Goal: Task Accomplishment & Management: Use online tool/utility

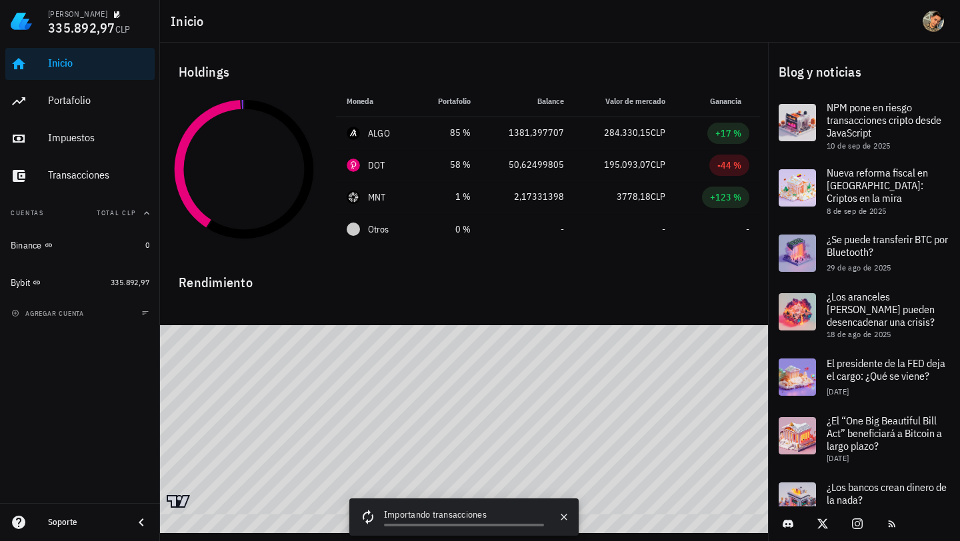
click at [368, 516] on icon at bounding box center [367, 517] width 17 height 17
click at [569, 521] on icon "button" at bounding box center [564, 517] width 11 height 11
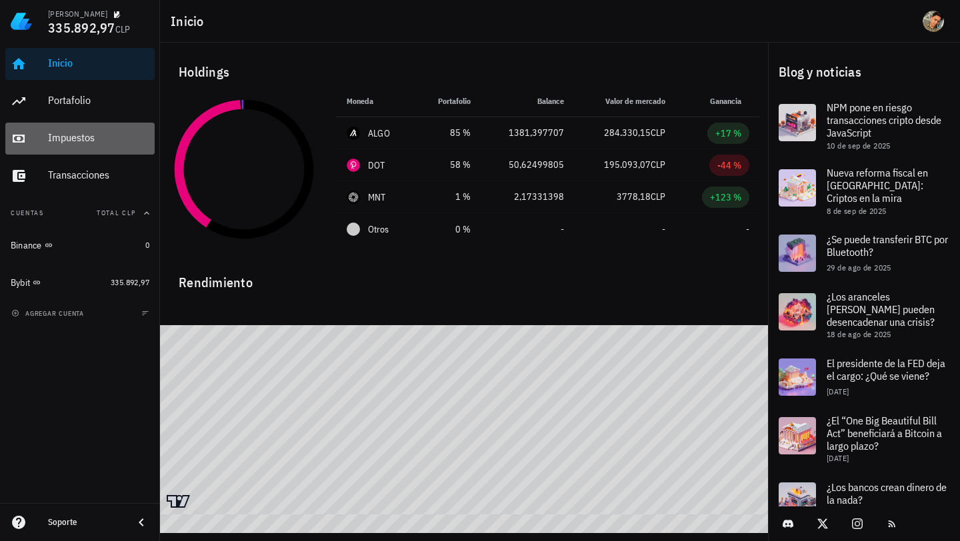
click at [74, 135] on div "Impuestos" at bounding box center [98, 137] width 101 height 13
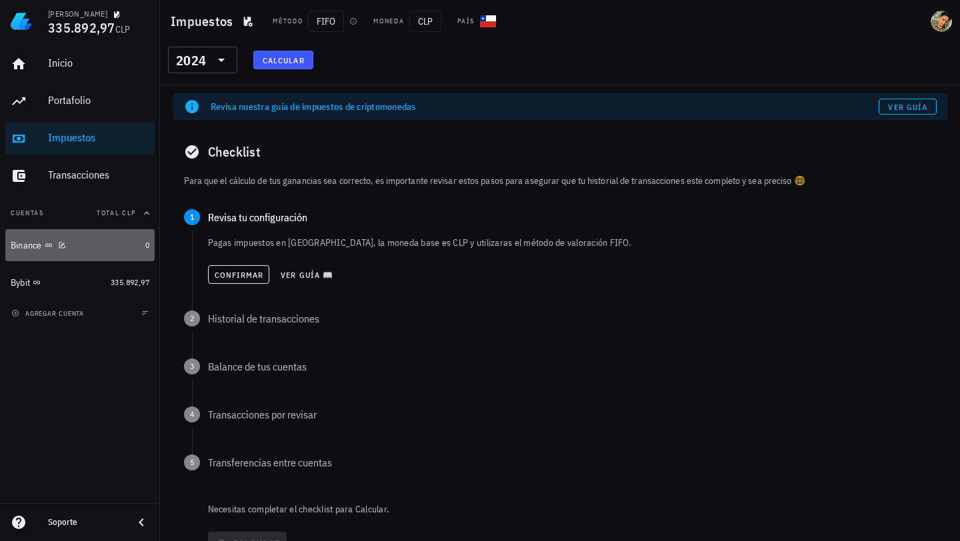
click at [100, 259] on div "Binance" at bounding box center [75, 245] width 129 height 29
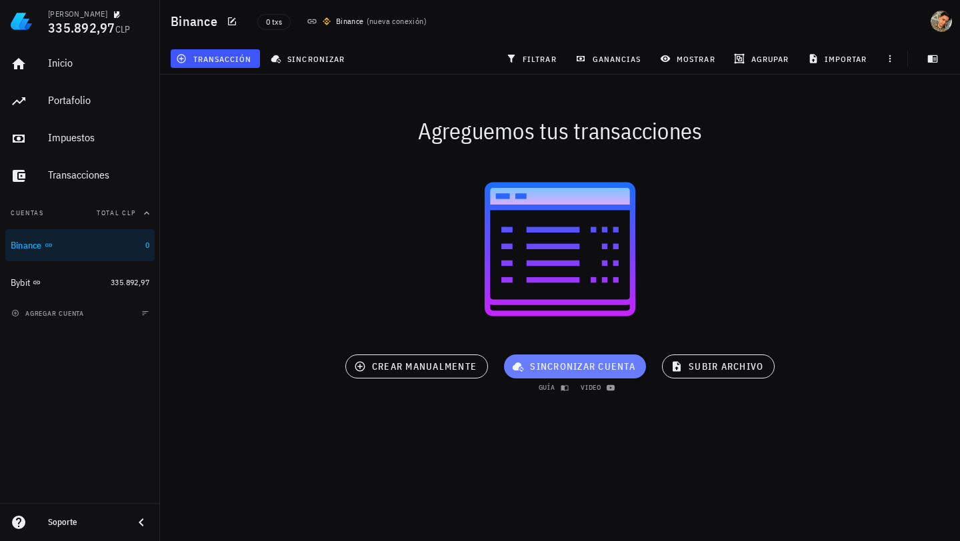
click at [553, 367] on span "sincronizar cuenta" at bounding box center [575, 367] width 121 height 12
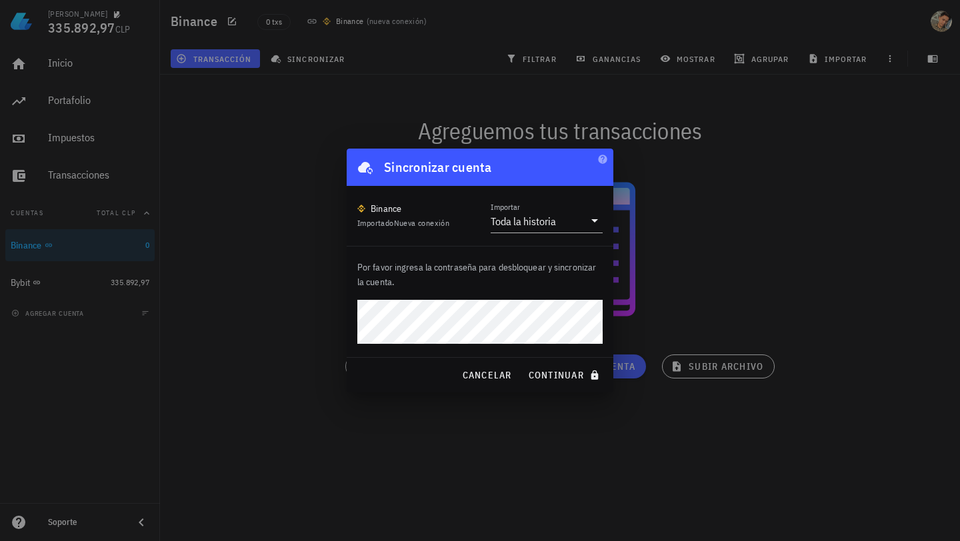
click at [523, 363] on button "continuar" at bounding box center [565, 375] width 85 height 24
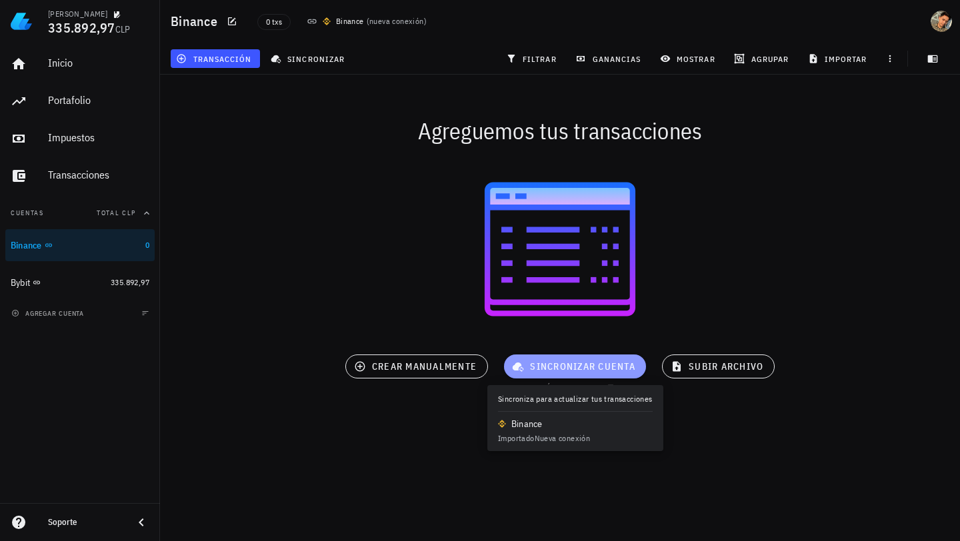
click at [562, 369] on span "sincronizar cuenta" at bounding box center [575, 367] width 121 height 12
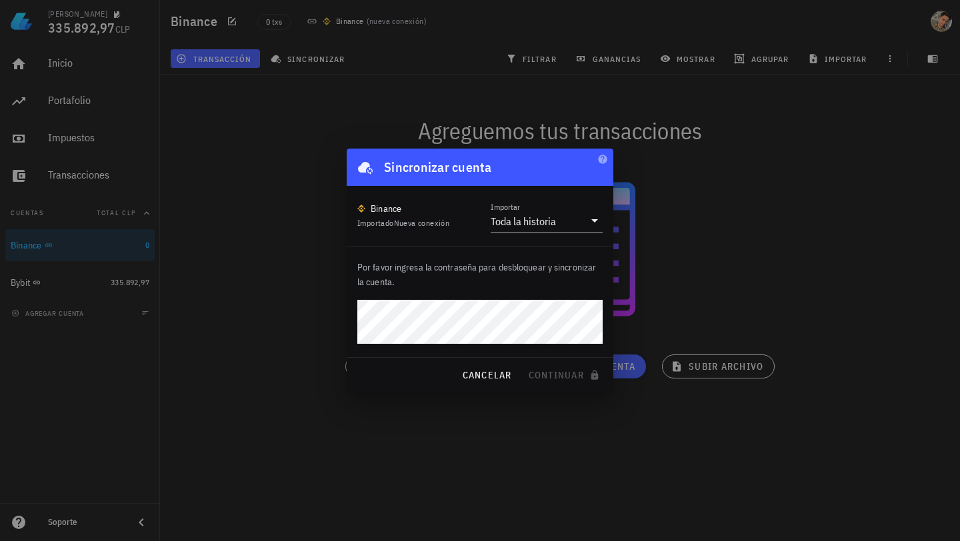
click at [431, 256] on div "Por favor ingresa la contraseña para desbloquear y sincronizar la cuenta." at bounding box center [480, 302] width 267 height 111
click at [563, 374] on span "continuar" at bounding box center [565, 375] width 75 height 12
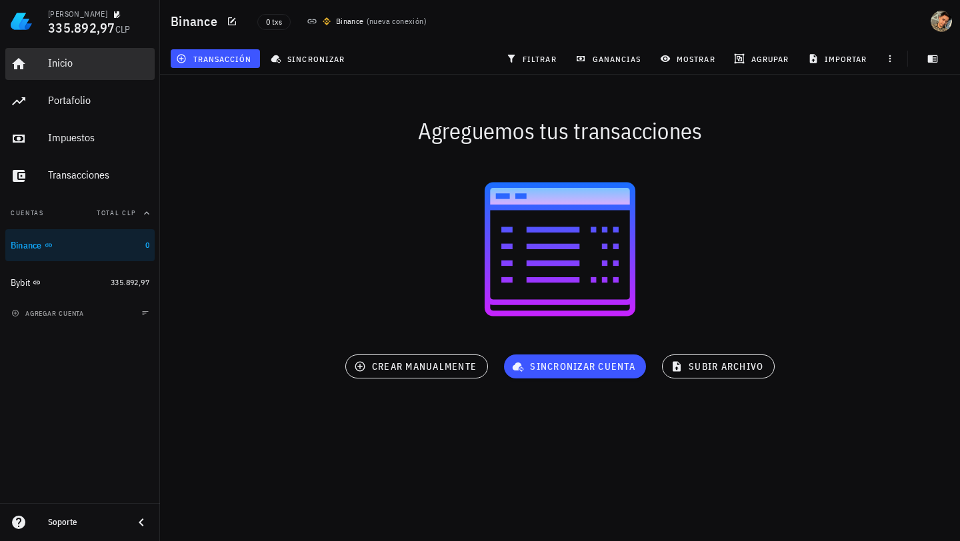
click at [81, 69] on div "Inicio" at bounding box center [98, 63] width 101 height 13
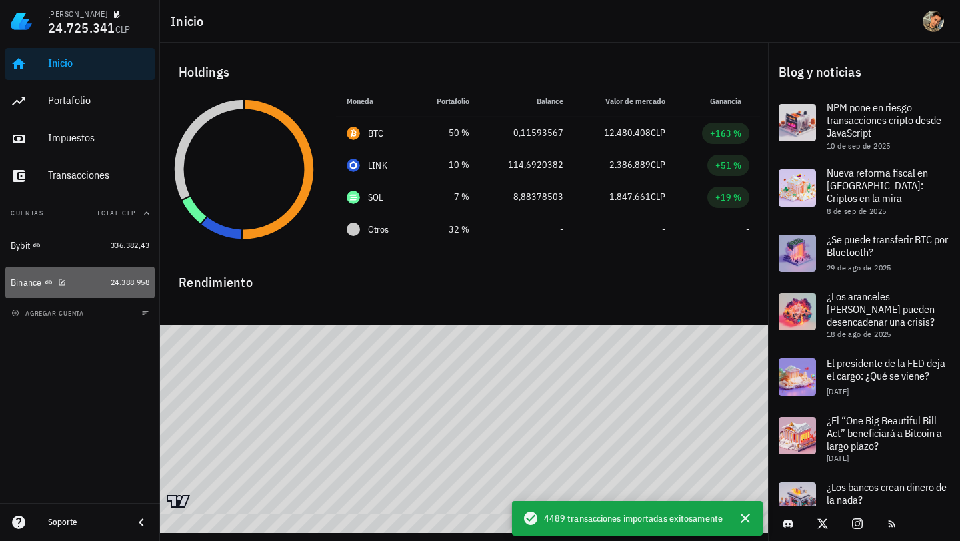
click at [103, 285] on link "Binance 24.388.958" at bounding box center [79, 283] width 149 height 32
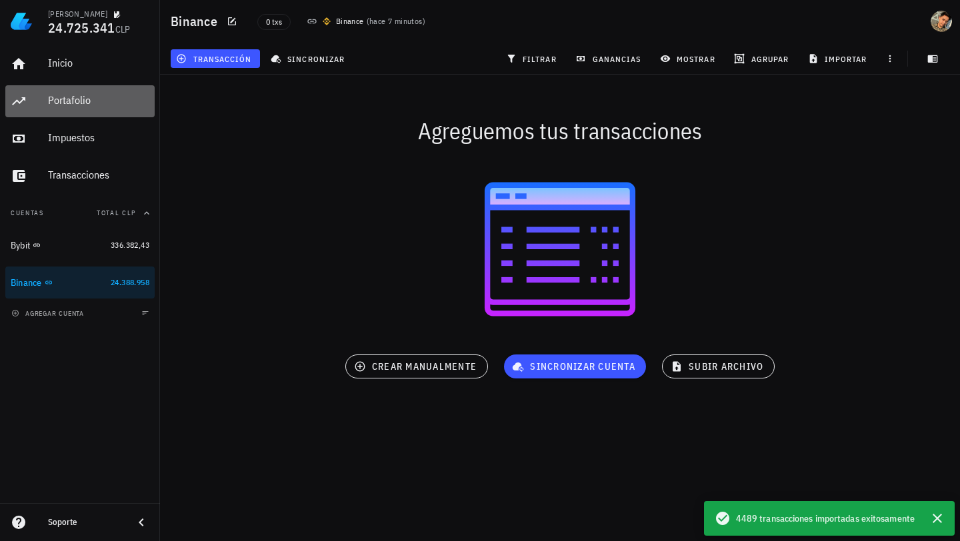
click at [76, 99] on div "Portafolio" at bounding box center [98, 100] width 101 height 13
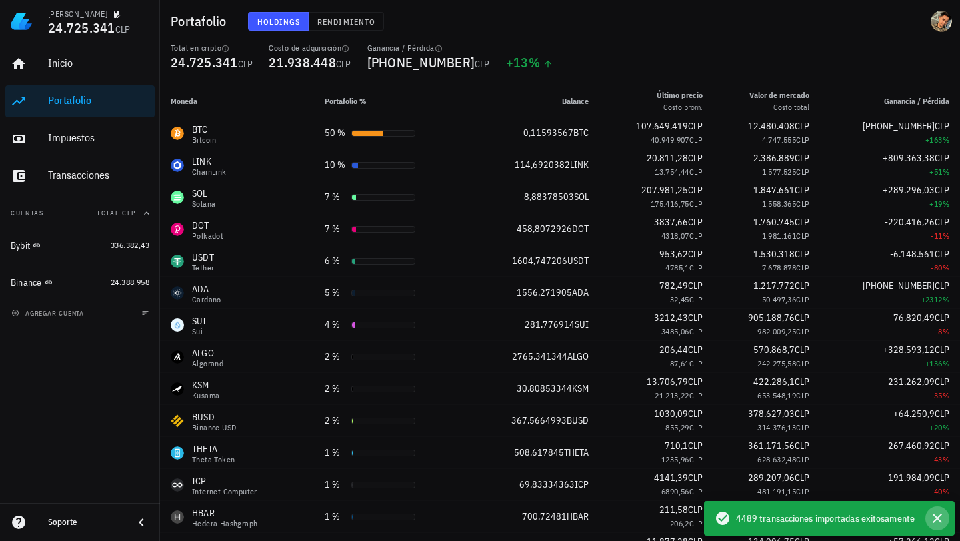
click at [941, 517] on icon "button" at bounding box center [937, 519] width 16 height 16
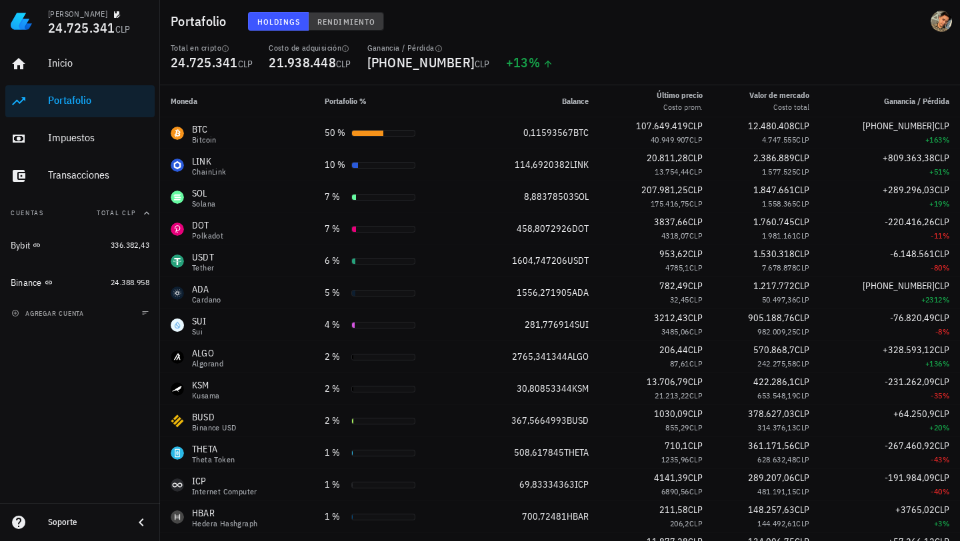
click at [337, 28] on button "Rendimiento" at bounding box center [346, 21] width 75 height 19
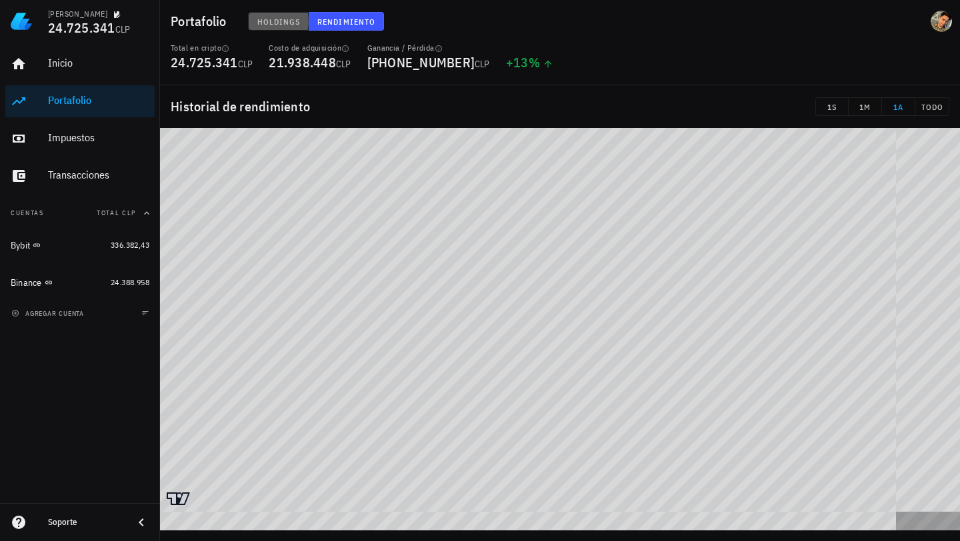
click at [268, 22] on span "Holdings" at bounding box center [279, 22] width 44 height 10
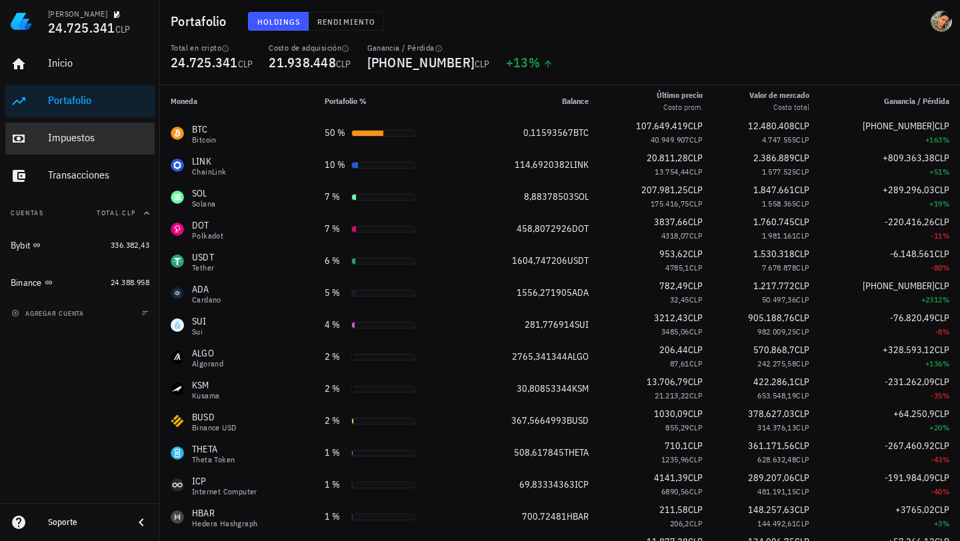
click at [79, 140] on div "Impuestos" at bounding box center [98, 137] width 101 height 13
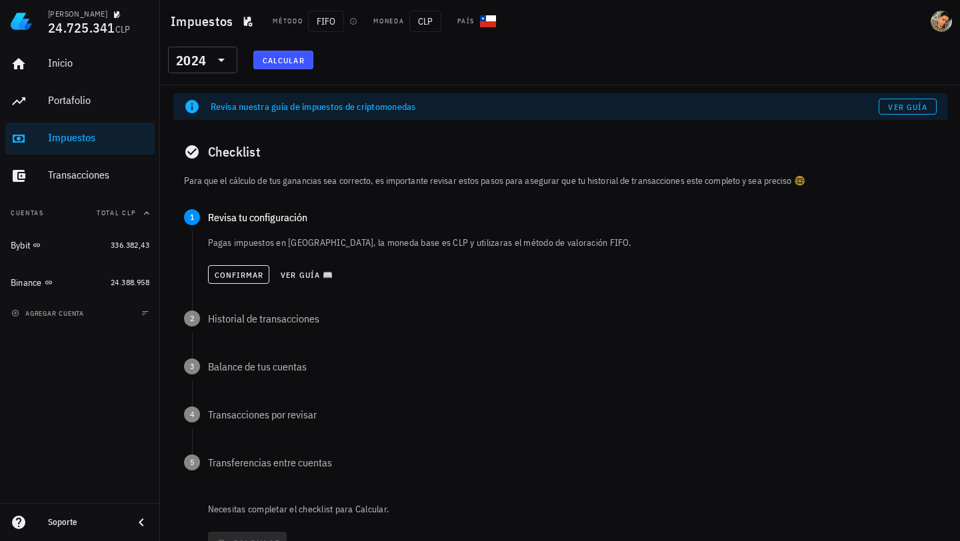
click at [285, 62] on span "Calcular" at bounding box center [283, 60] width 43 height 10
click at [898, 112] on link "Ver guía" at bounding box center [907, 107] width 58 height 16
click at [277, 61] on span "Calcular" at bounding box center [283, 60] width 43 height 10
click at [243, 280] on button "Confirmar" at bounding box center [239, 274] width 62 height 19
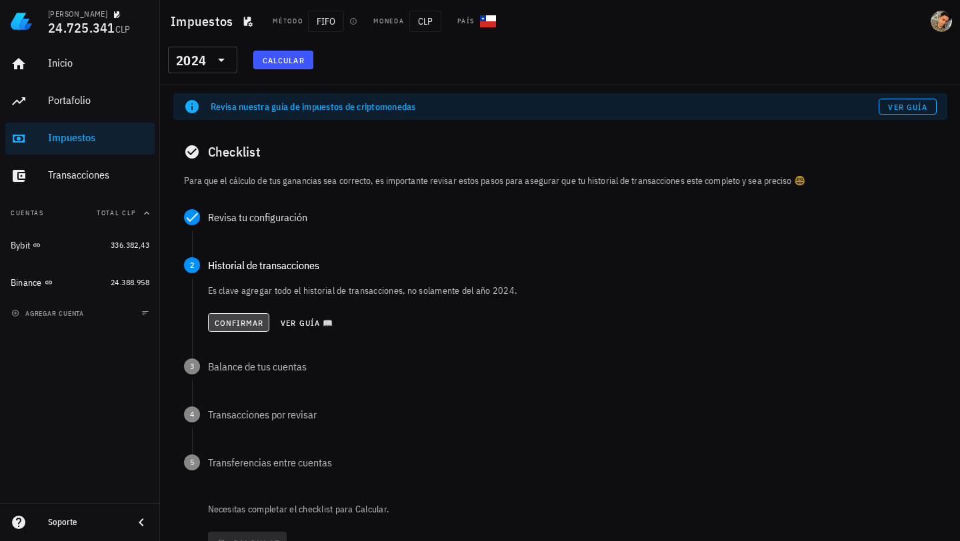
click at [232, 329] on button "Confirmar" at bounding box center [239, 322] width 62 height 19
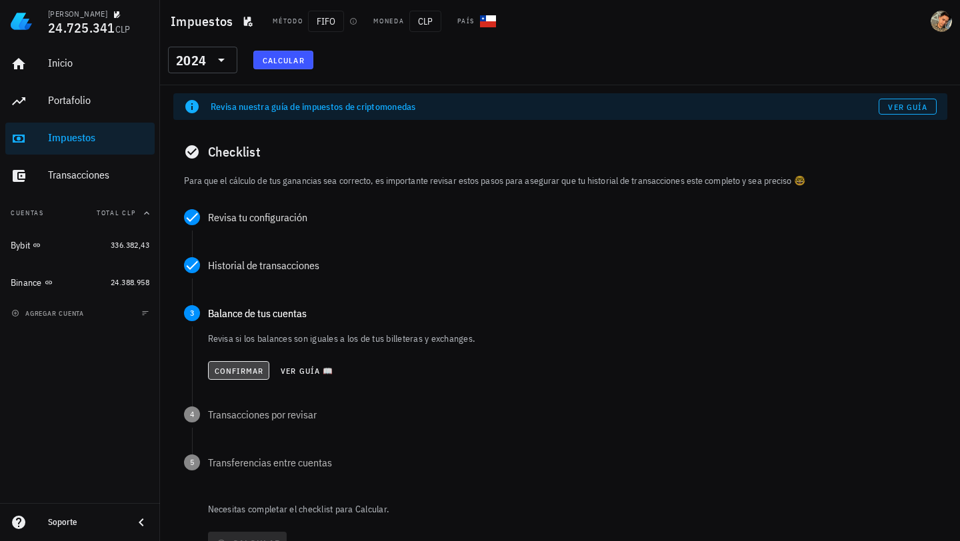
click at [232, 370] on span "Confirmar" at bounding box center [239, 371] width 50 height 10
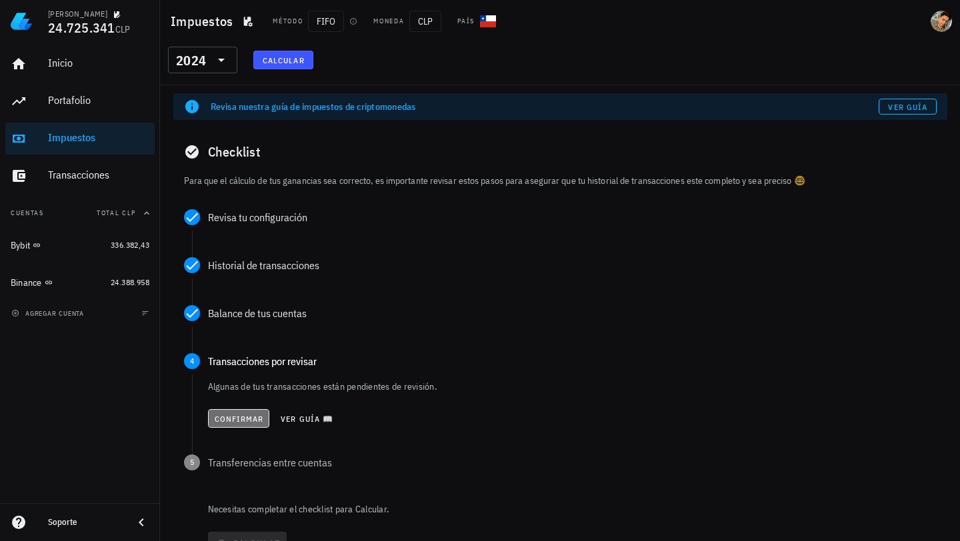
click at [236, 417] on span "Confirmar" at bounding box center [239, 419] width 50 height 10
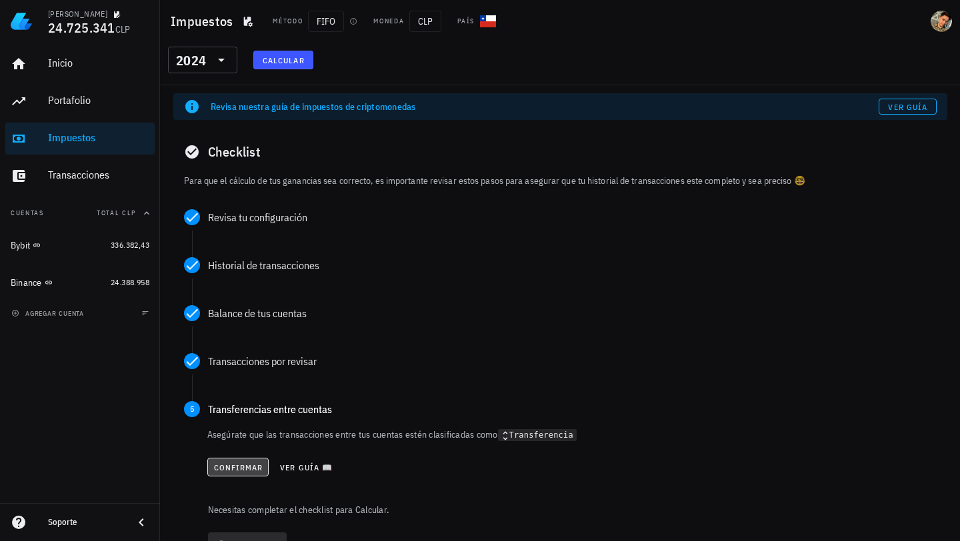
click at [237, 469] on span "Confirmar" at bounding box center [238, 468] width 50 height 10
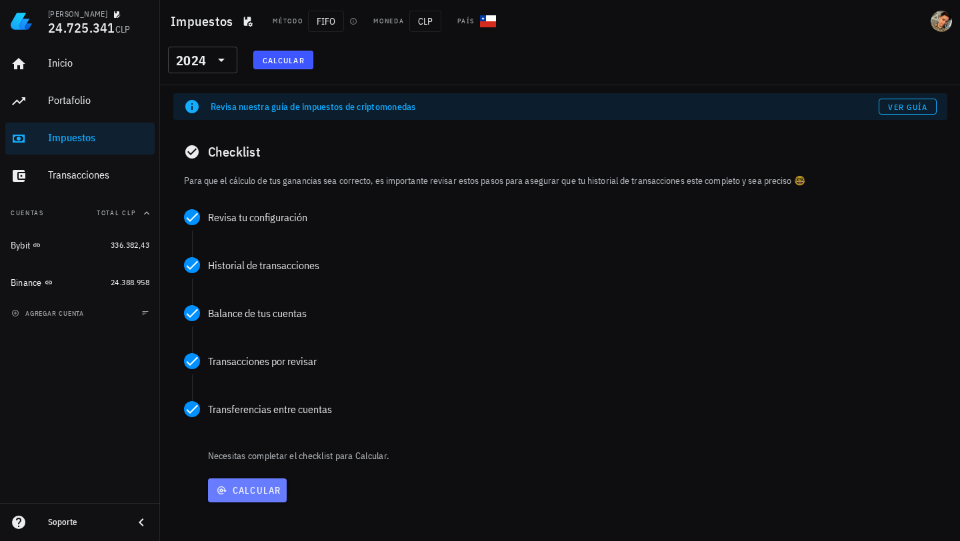
click at [243, 495] on span "Calcular" at bounding box center [247, 491] width 68 height 12
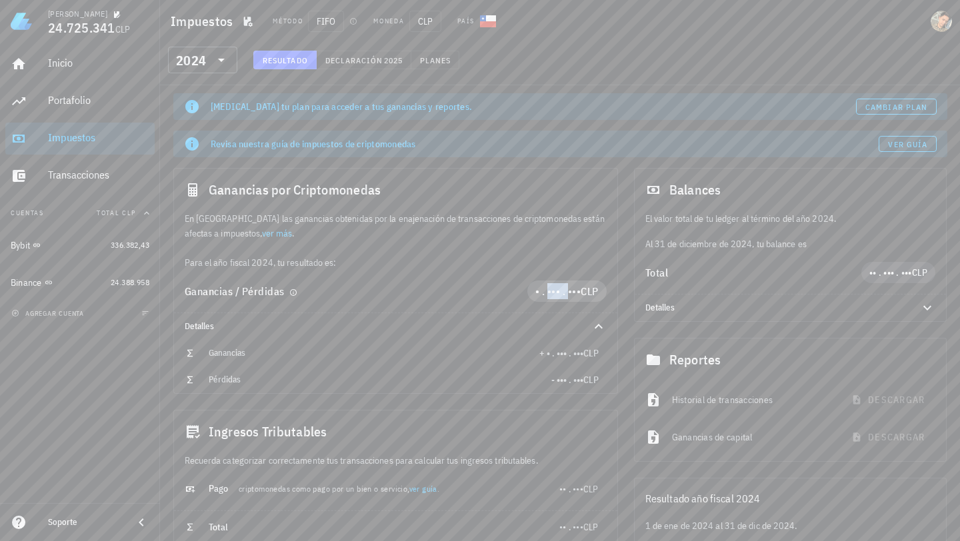
click at [549, 295] on span "• . ••• . •••" at bounding box center [558, 291] width 46 height 13
click at [555, 293] on span "• . ••• . •••" at bounding box center [558, 291] width 46 height 13
click at [478, 293] on div "Ganancias / Pérdidas" at bounding box center [356, 291] width 343 height 11
click at [890, 105] on span "Cambiar plan" at bounding box center [896, 107] width 63 height 10
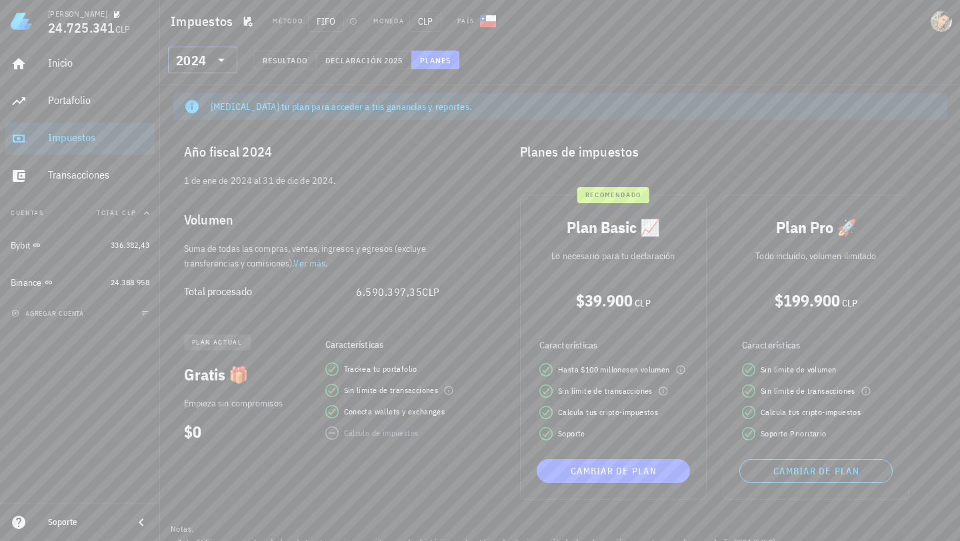
click at [219, 65] on icon at bounding box center [221, 60] width 16 height 16
click at [207, 99] on div "2025" at bounding box center [203, 94] width 48 height 11
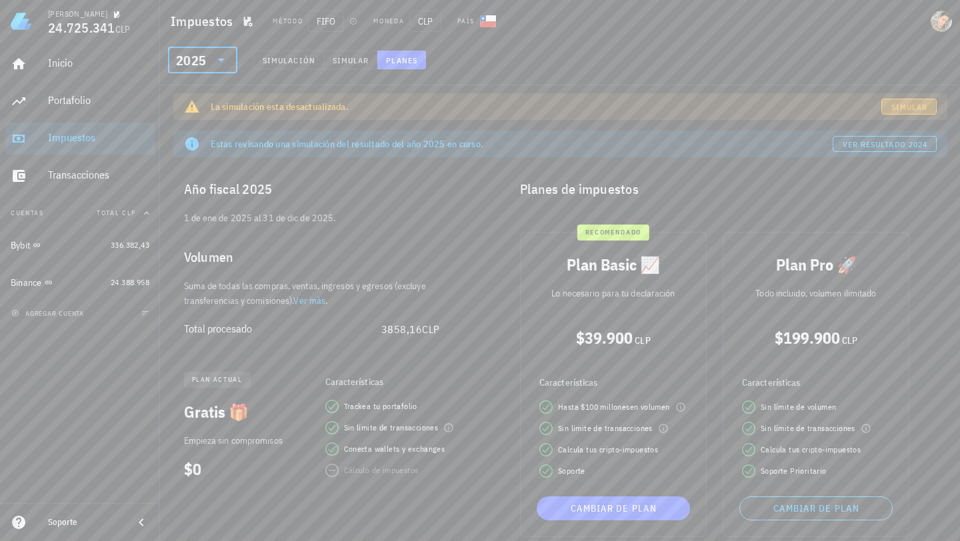
click at [915, 107] on span "Simular" at bounding box center [908, 107] width 37 height 10
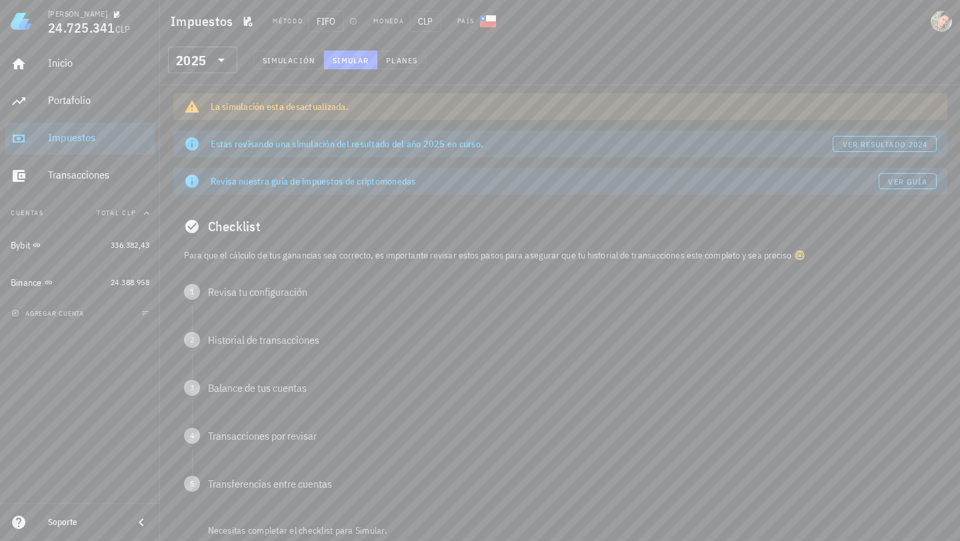
click at [221, 233] on div "Checklist" at bounding box center [560, 226] width 774 height 43
click at [219, 258] on p "Para que el cálculo de tus ganancias sea correcto, es importante revisar estos …" at bounding box center [560, 255] width 753 height 15
click at [202, 288] on div "1 Revisa tu configuración" at bounding box center [560, 291] width 774 height 37
click at [231, 343] on button "Confirmar" at bounding box center [239, 349] width 62 height 19
click at [227, 393] on span "Confirmar" at bounding box center [239, 398] width 50 height 10
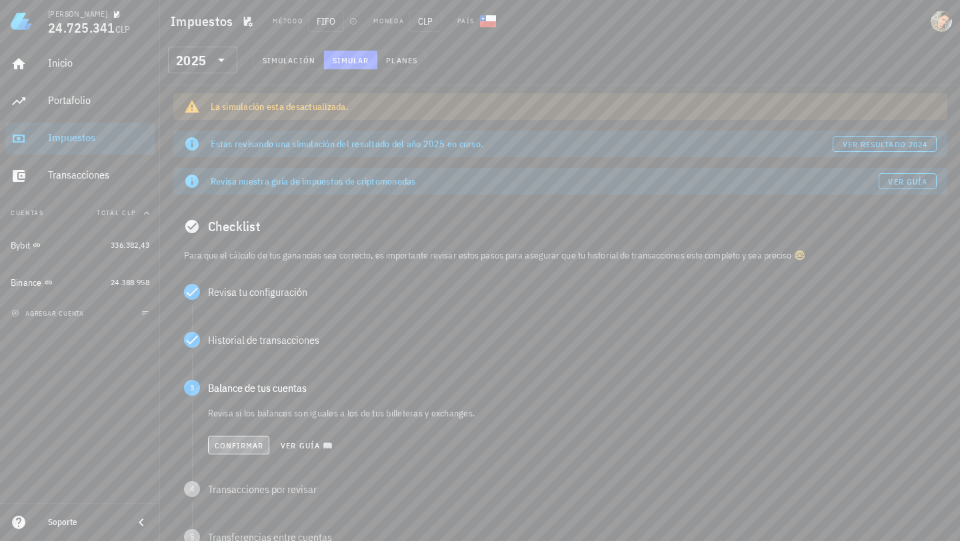
click at [232, 444] on span "Confirmar" at bounding box center [239, 446] width 50 height 10
click at [234, 496] on span "Confirmar" at bounding box center [239, 494] width 50 height 10
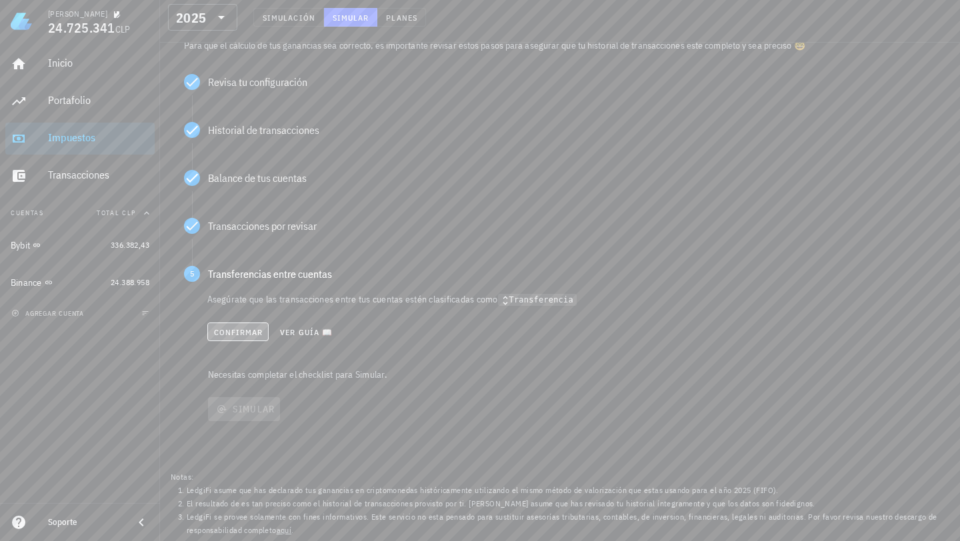
click at [233, 340] on button "Confirmar" at bounding box center [238, 332] width 62 height 19
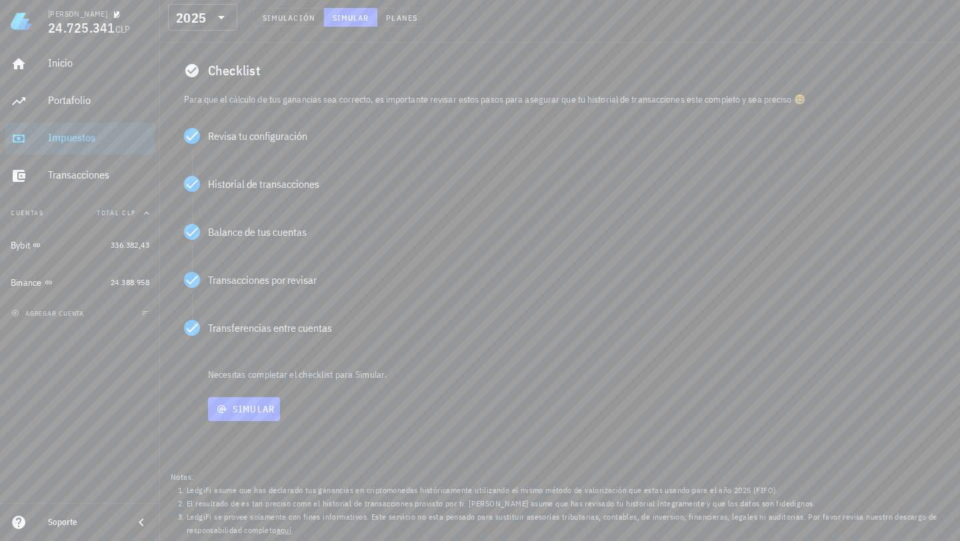
scroll to position [156, 0]
click at [248, 422] on div "Simular" at bounding box center [576, 409] width 742 height 35
click at [247, 414] on span "Simular" at bounding box center [244, 409] width 62 height 12
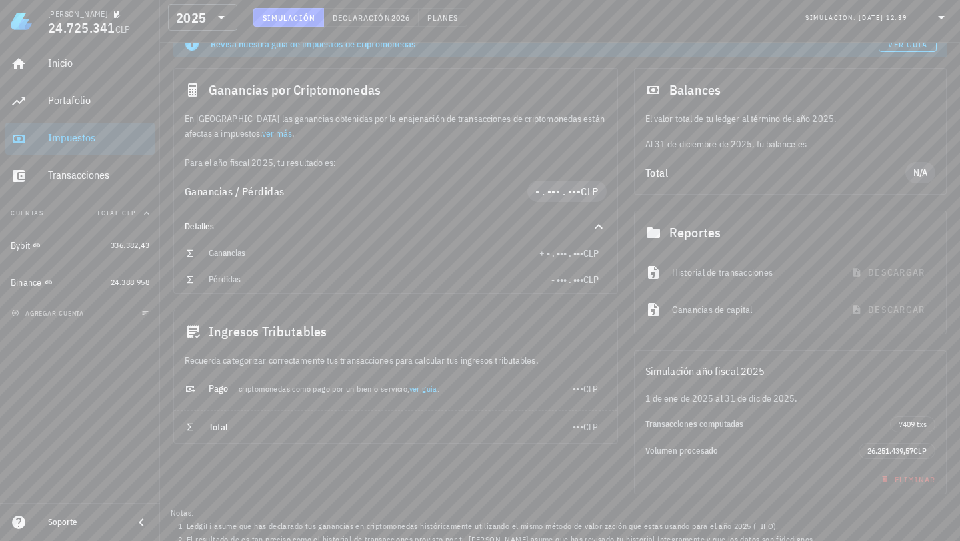
scroll to position [173, 0]
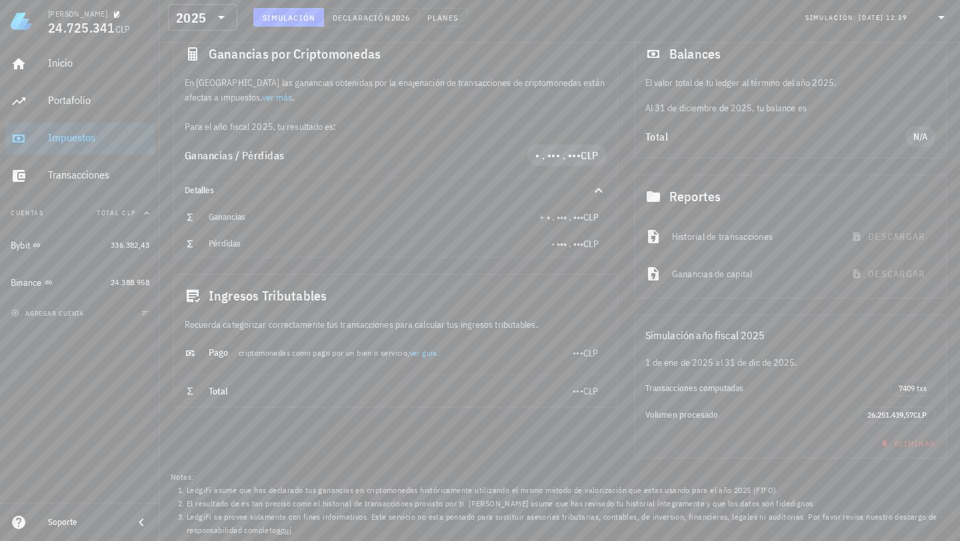
click at [422, 355] on link "ver guía" at bounding box center [423, 353] width 28 height 10
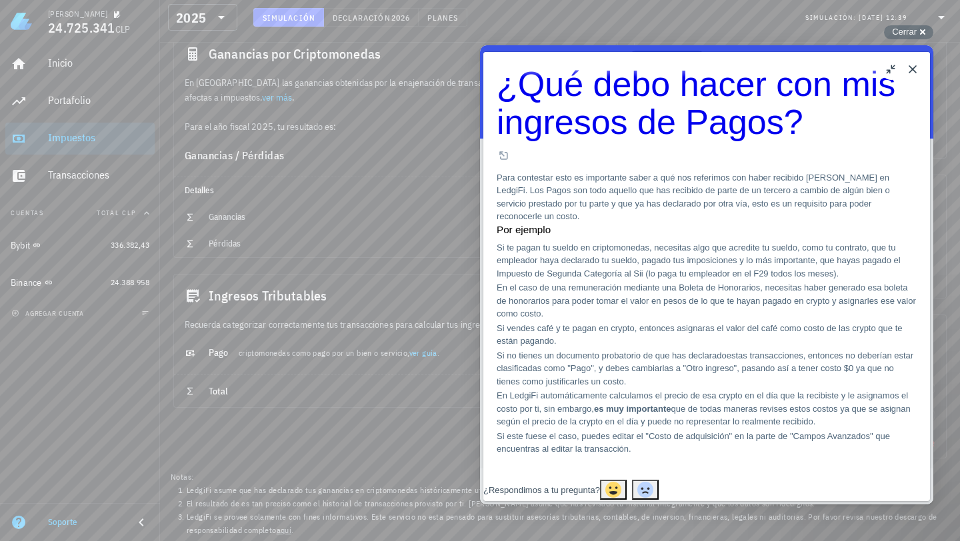
scroll to position [0, 0]
click at [914, 67] on button "Close" at bounding box center [912, 69] width 21 height 21
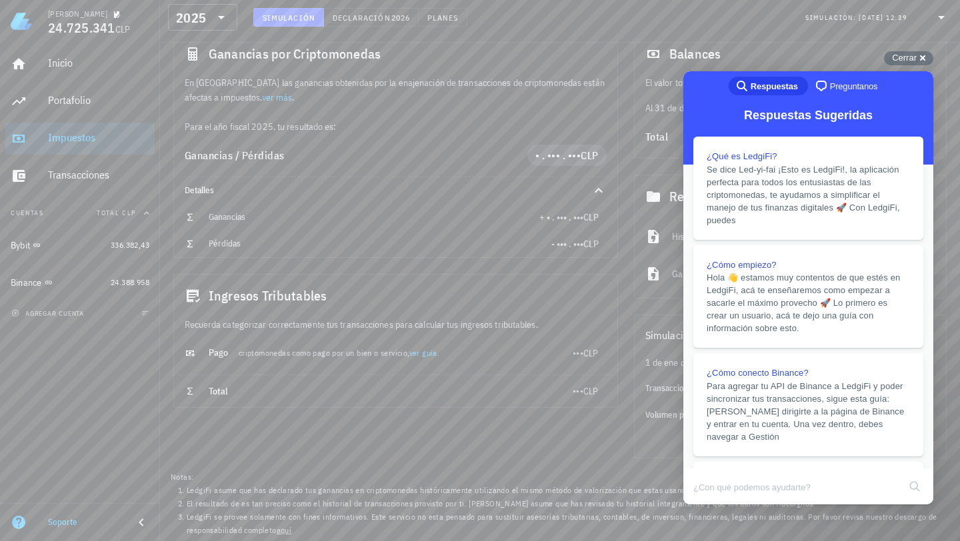
click at [900, 66] on div "Balances" at bounding box center [791, 54] width 312 height 43
click at [907, 59] on span "Cerrar" at bounding box center [904, 58] width 25 height 10
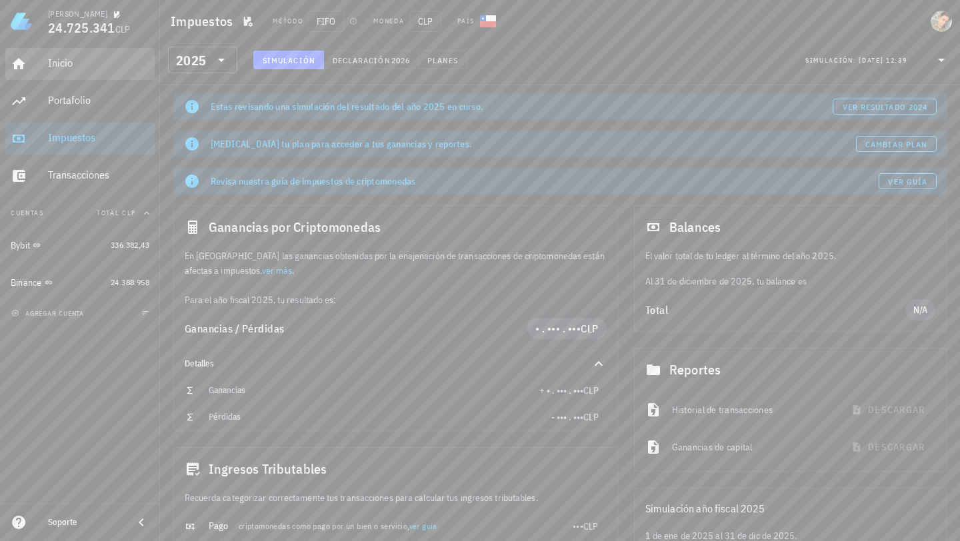
click at [85, 78] on div "Inicio" at bounding box center [98, 64] width 101 height 30
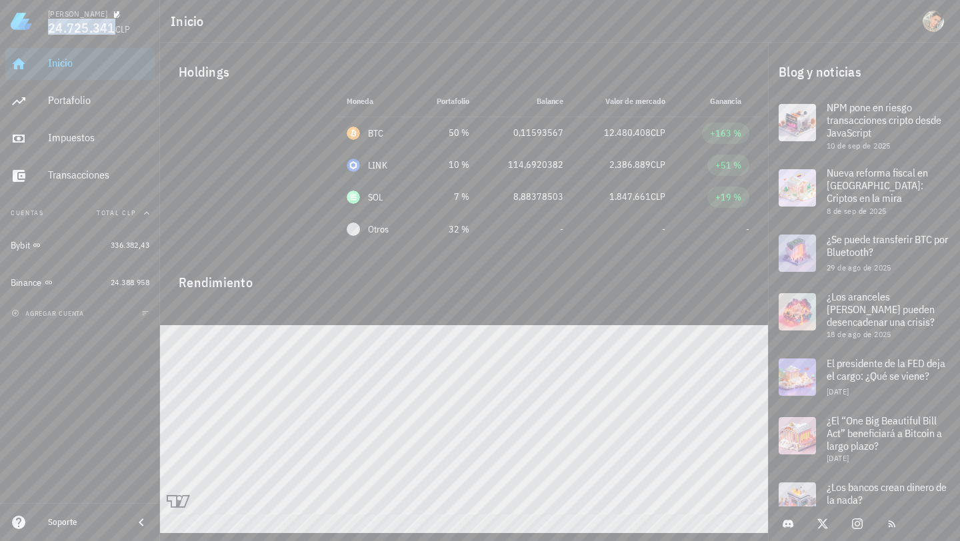
click at [89, 26] on span "24.725.341" at bounding box center [81, 28] width 67 height 18
click at [115, 33] on span "CLP" at bounding box center [122, 29] width 15 height 12
